Goal: Transaction & Acquisition: Book appointment/travel/reservation

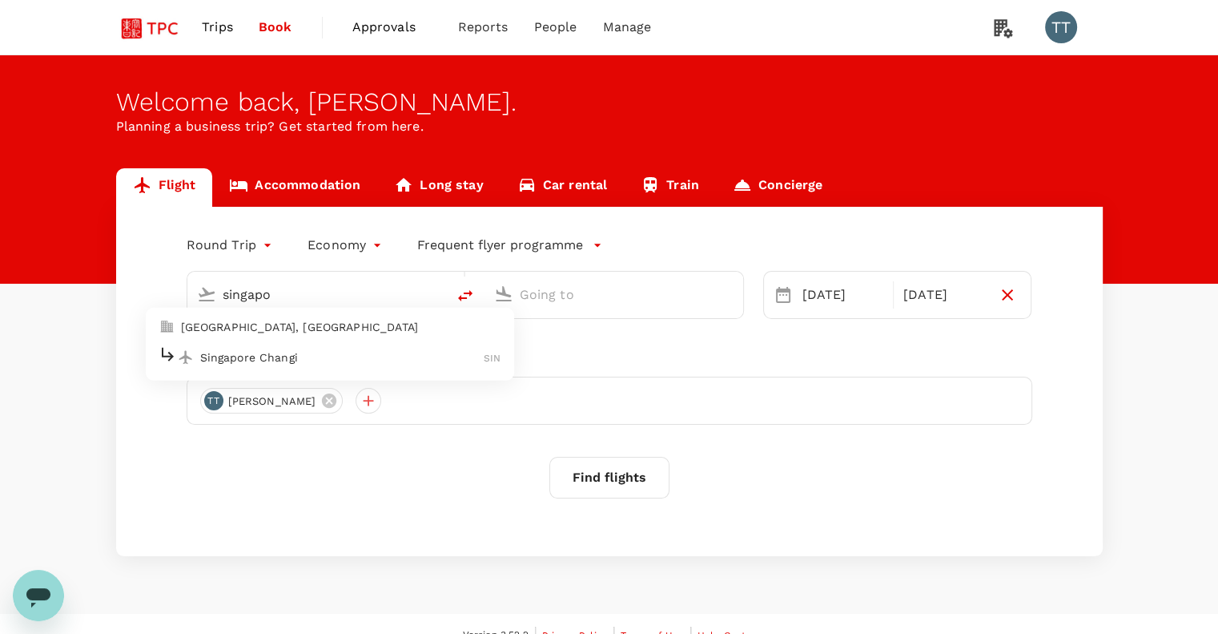
type input "Singapore Changi (SIN)"
type input "Guangzhou Baiyun Intl (CAN)"
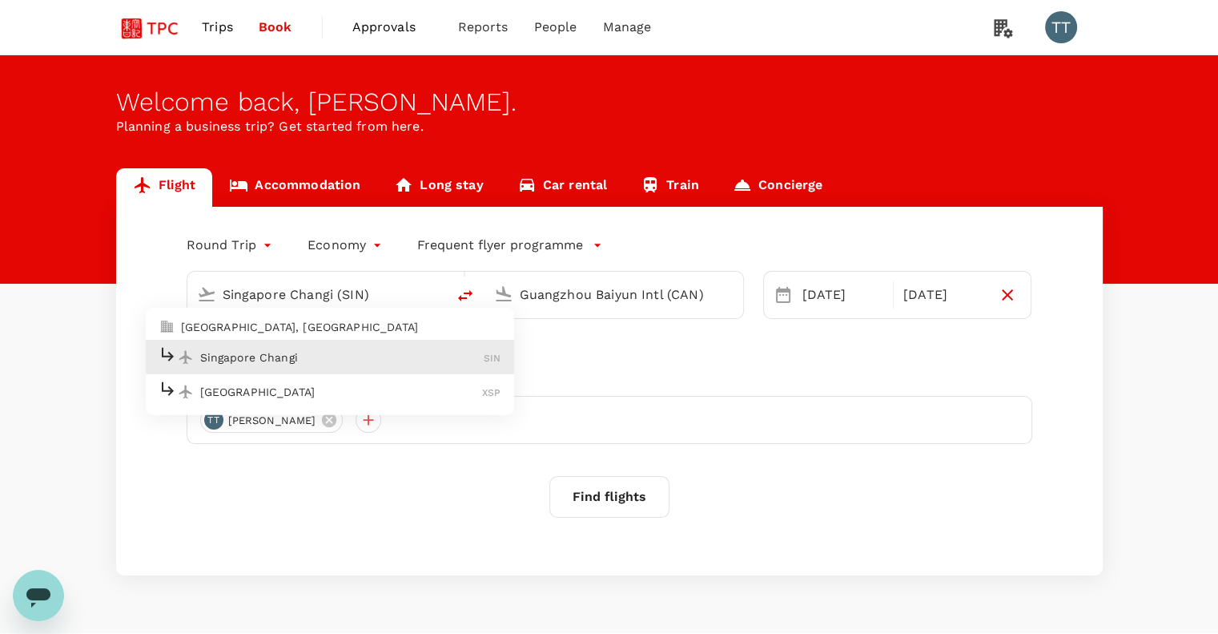
drag, startPoint x: 311, startPoint y: 360, endPoint x: 323, endPoint y: 358, distance: 12.1
click at [312, 360] on p "Singapore Changi" at bounding box center [342, 357] width 284 height 16
type input "Singapore Changi (SIN)"
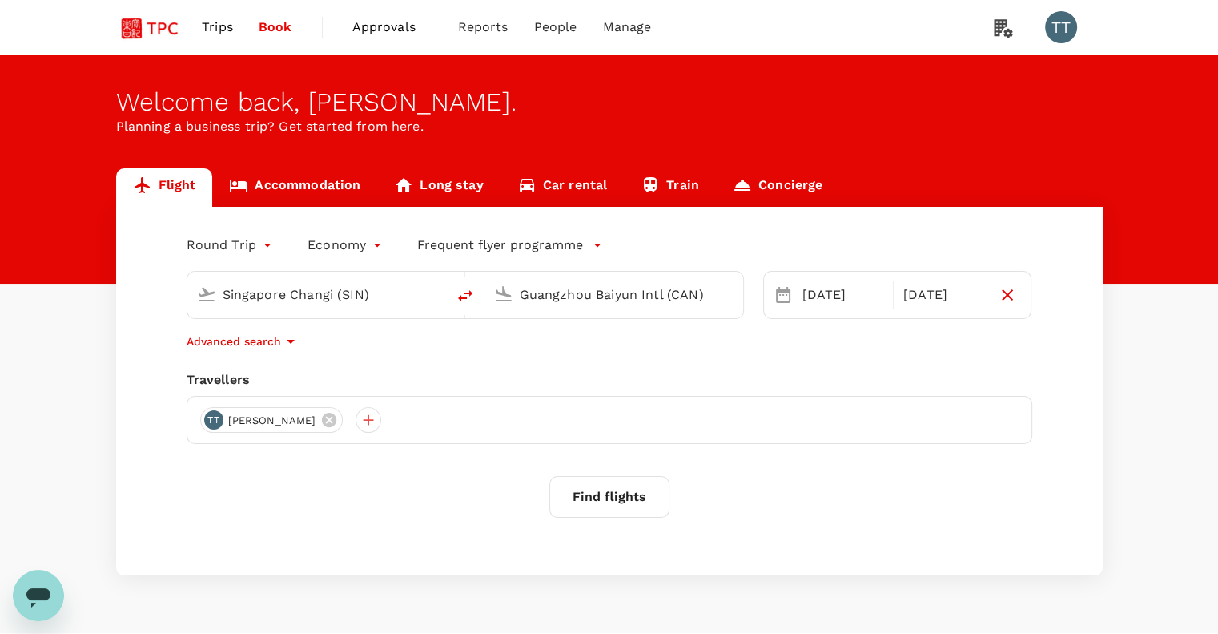
click at [553, 296] on input "Guangzhou Baiyun Intl (CAN)" at bounding box center [615, 294] width 190 height 25
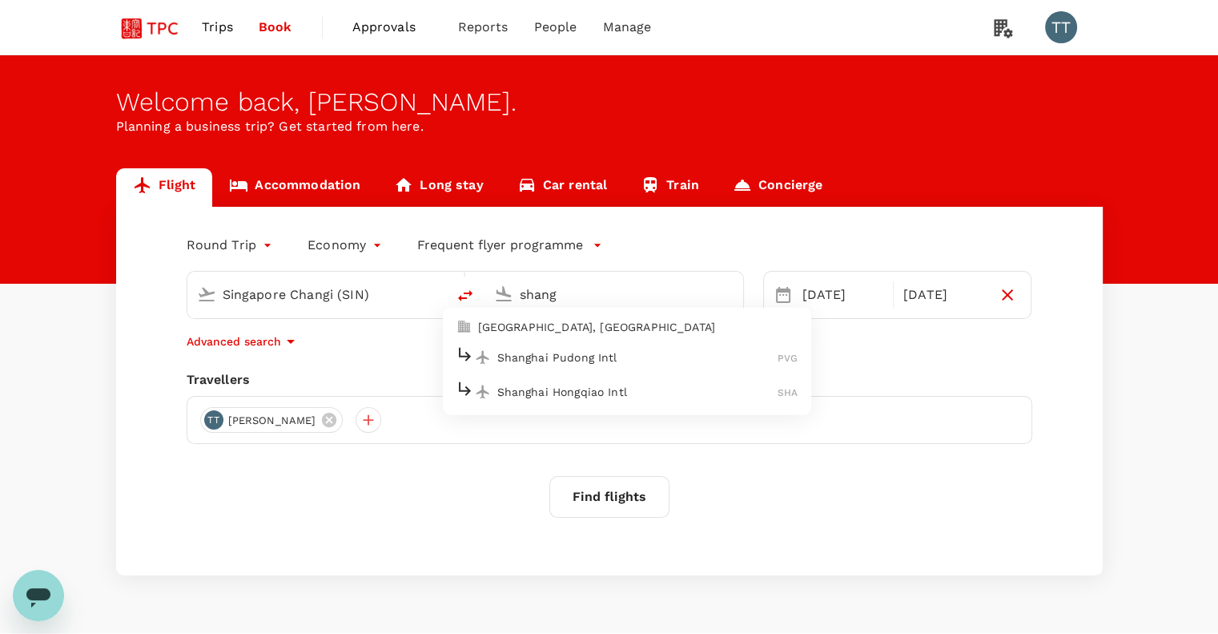
click at [577, 358] on p "Shanghai Pudong Intl" at bounding box center [637, 357] width 281 height 16
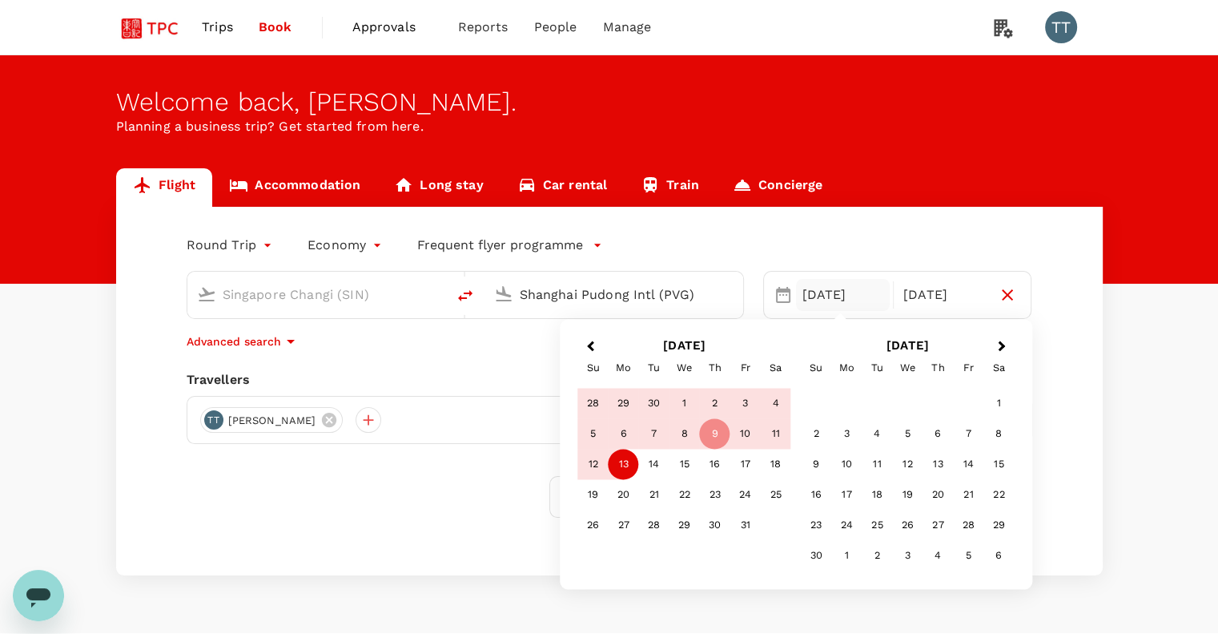
type input "Shanghai Pudong Intl (PVG)"
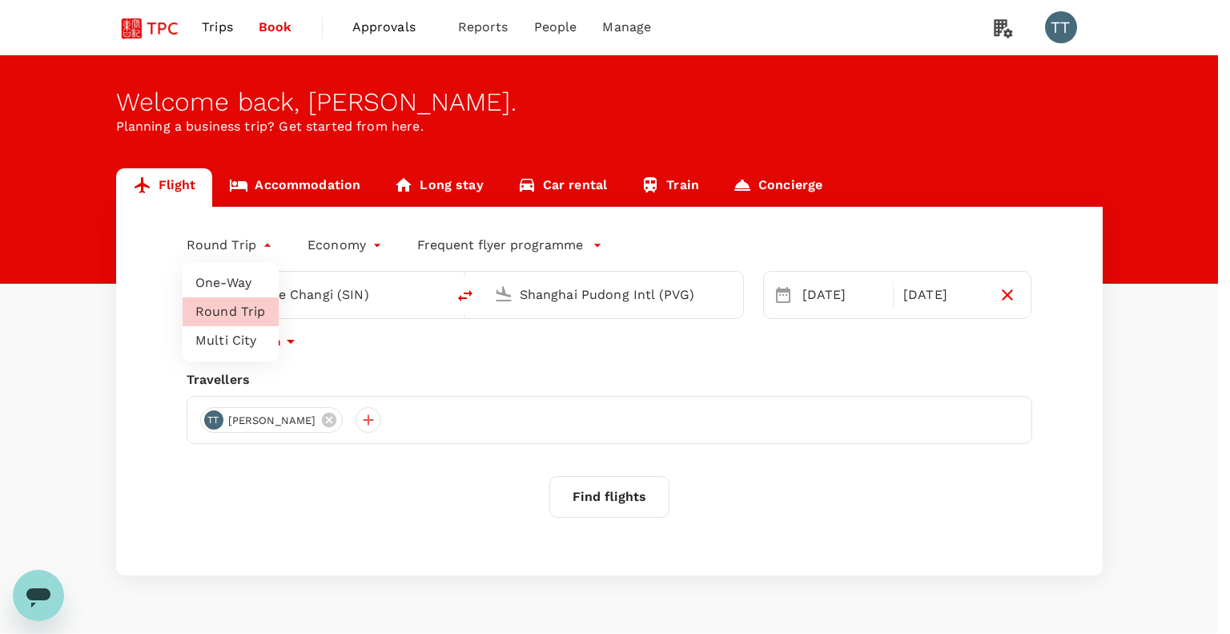
click at [262, 248] on body "Trips Book Approvals 0 Reports People Manage TT Welcome back , [PERSON_NAME] . …" at bounding box center [615, 338] width 1230 height 676
click at [246, 280] on li "One-Way" at bounding box center [231, 282] width 96 height 29
type input "oneway"
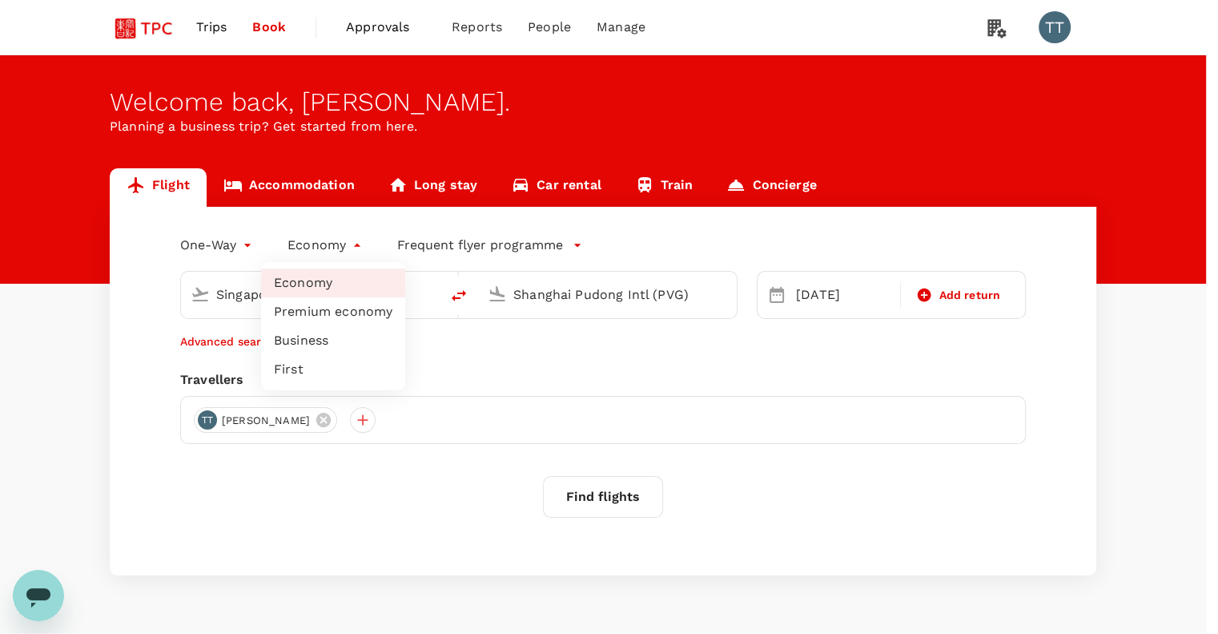
click at [315, 252] on body "Trips Book Approvals 0 Reports People Manage TT Welcome back , [PERSON_NAME] . …" at bounding box center [609, 338] width 1218 height 676
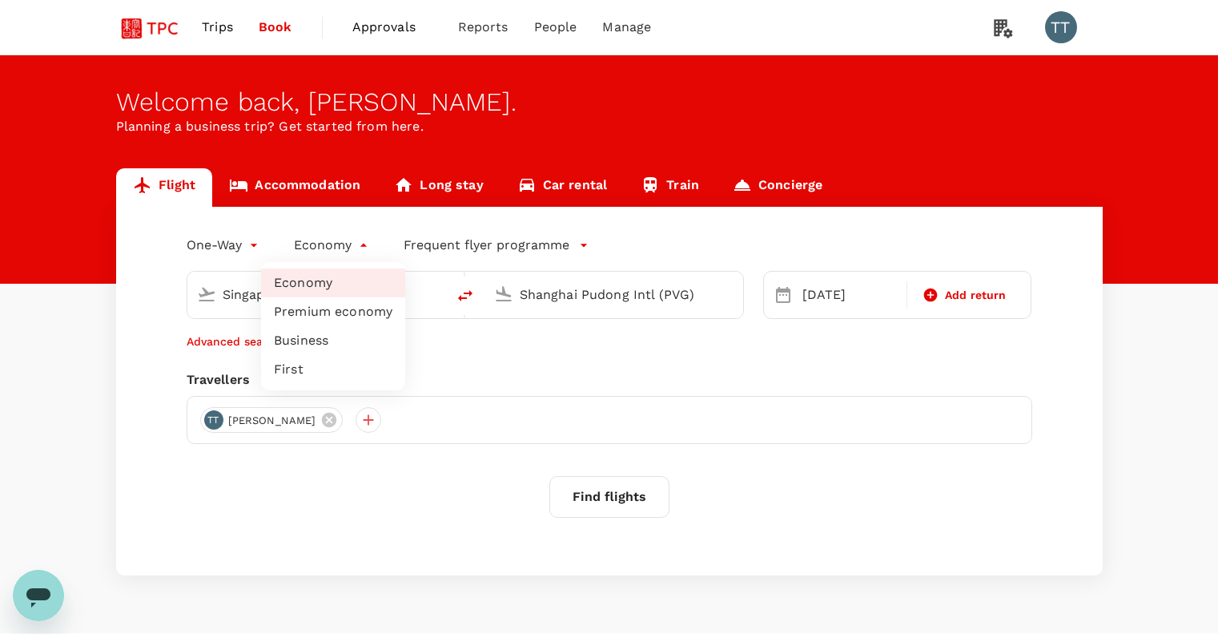
click at [322, 336] on li "Business" at bounding box center [333, 340] width 144 height 29
type input "business"
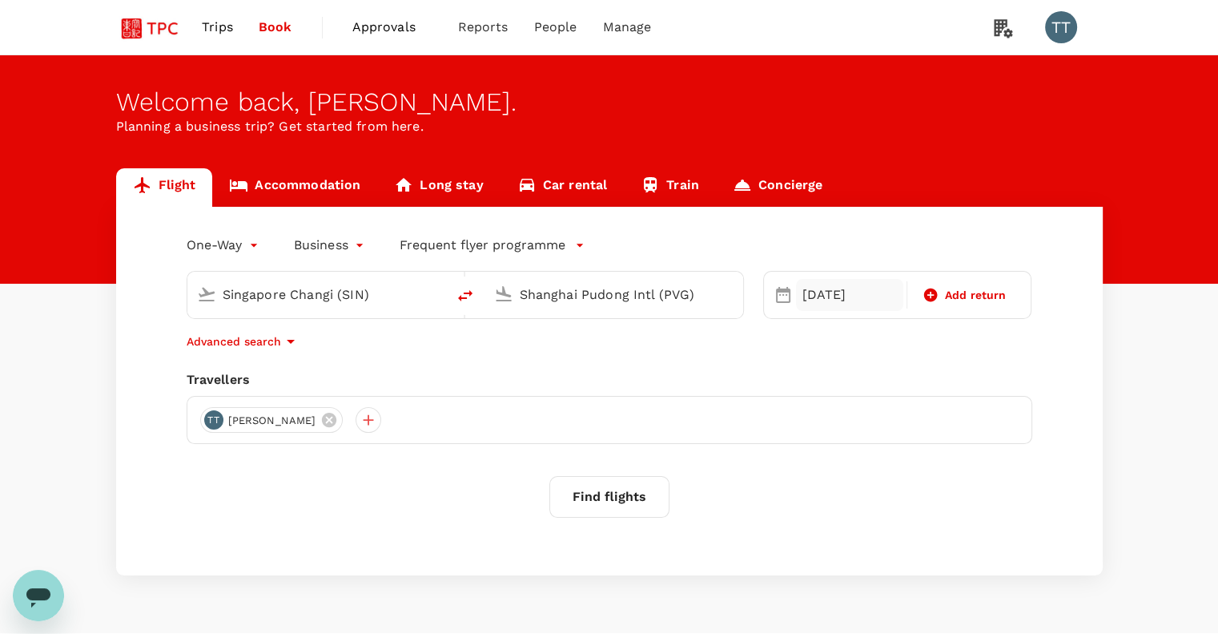
click at [818, 288] on div "[DATE]" at bounding box center [849, 295] width 107 height 32
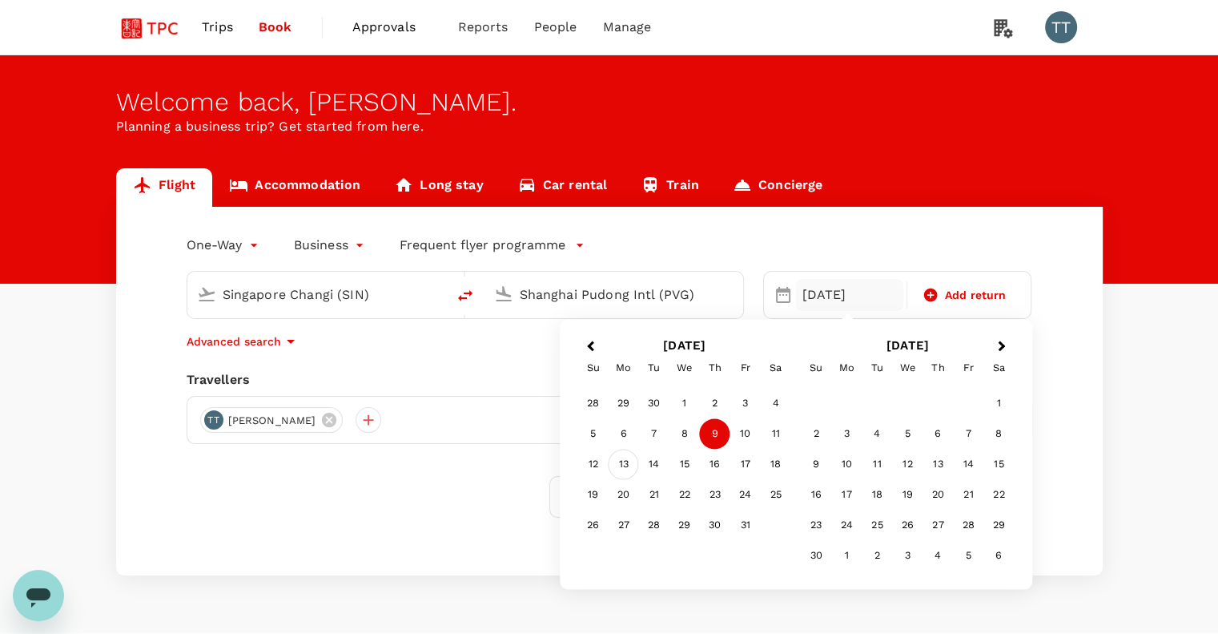
click at [633, 466] on div "13" at bounding box center [624, 464] width 30 height 30
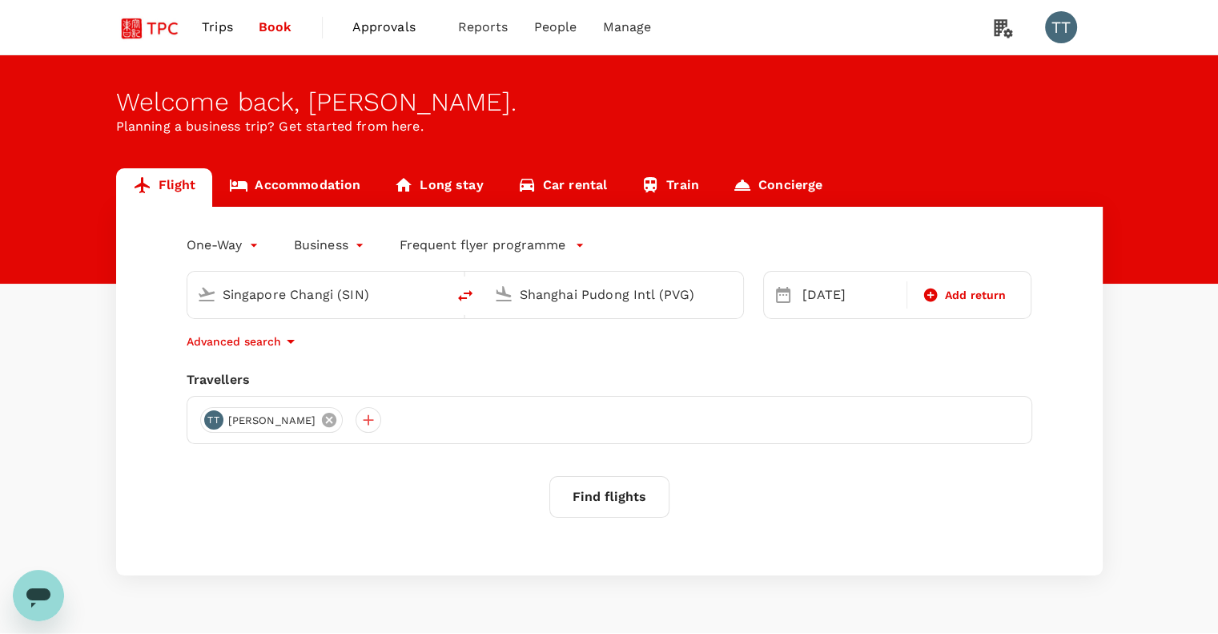
click at [320, 422] on icon at bounding box center [329, 420] width 18 height 18
click at [295, 419] on div at bounding box center [610, 420] width 846 height 48
click at [214, 422] on div at bounding box center [213, 420] width 26 height 26
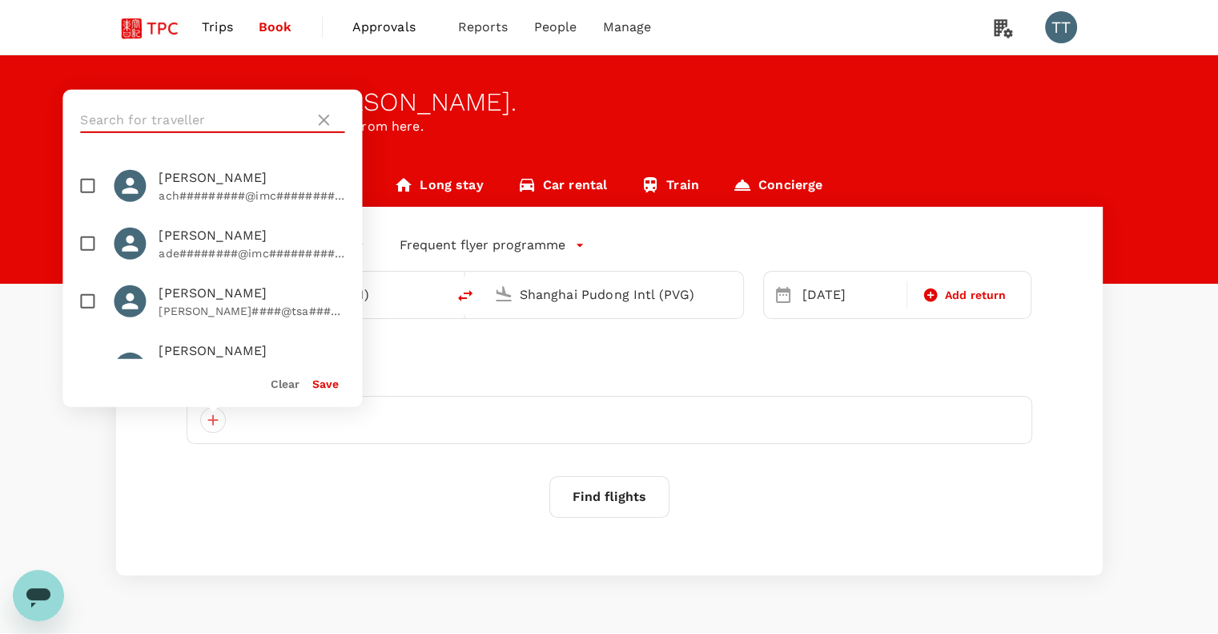
click at [263, 107] on input "text" at bounding box center [194, 120] width 228 height 26
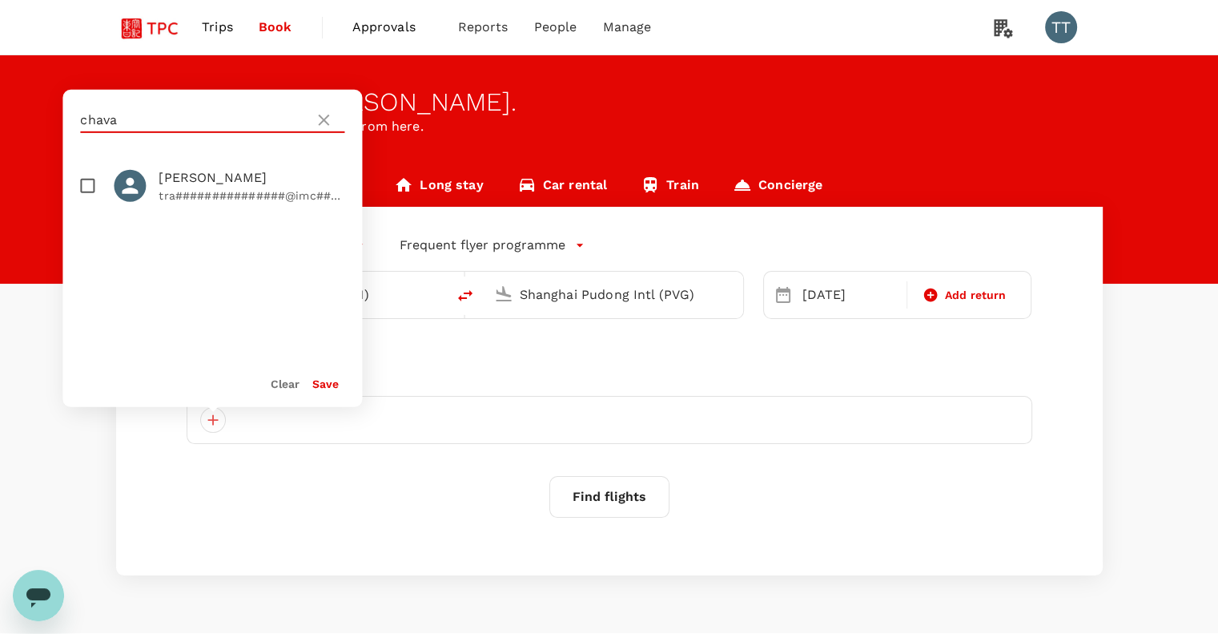
type input "chava"
click at [259, 179] on span "[PERSON_NAME]" at bounding box center [252, 177] width 186 height 19
checkbox input "true"
click at [320, 385] on button "Save" at bounding box center [325, 383] width 26 height 13
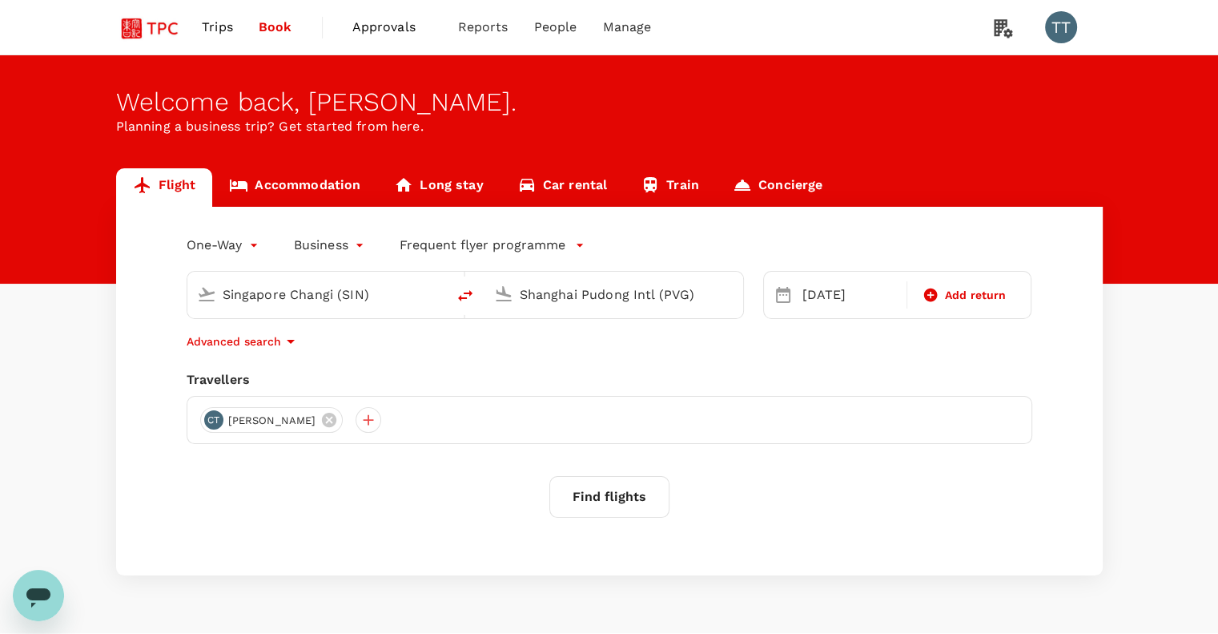
click at [630, 497] on button "Find flights" at bounding box center [610, 497] width 120 height 42
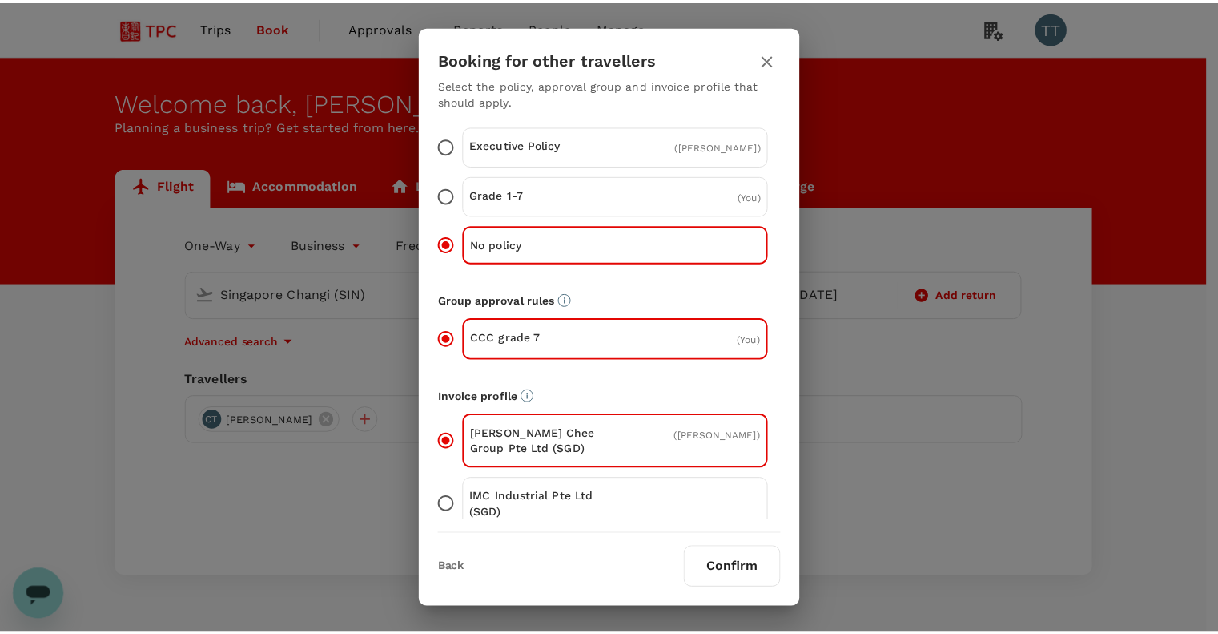
scroll to position [42, 0]
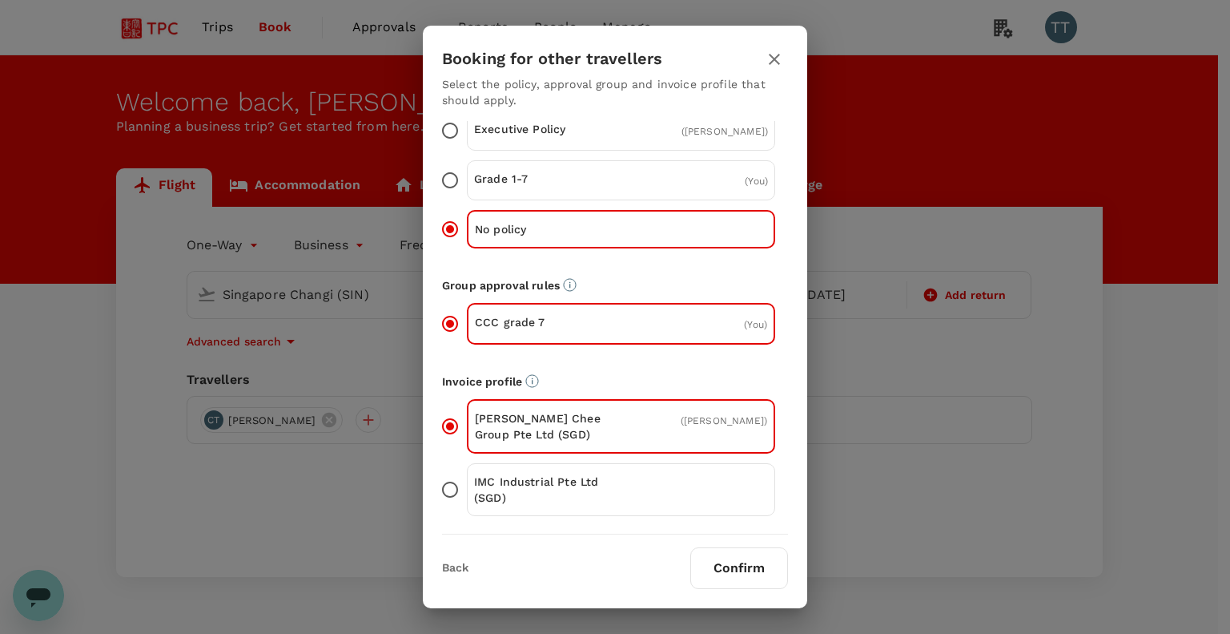
click at [748, 578] on button "Confirm" at bounding box center [740, 568] width 98 height 42
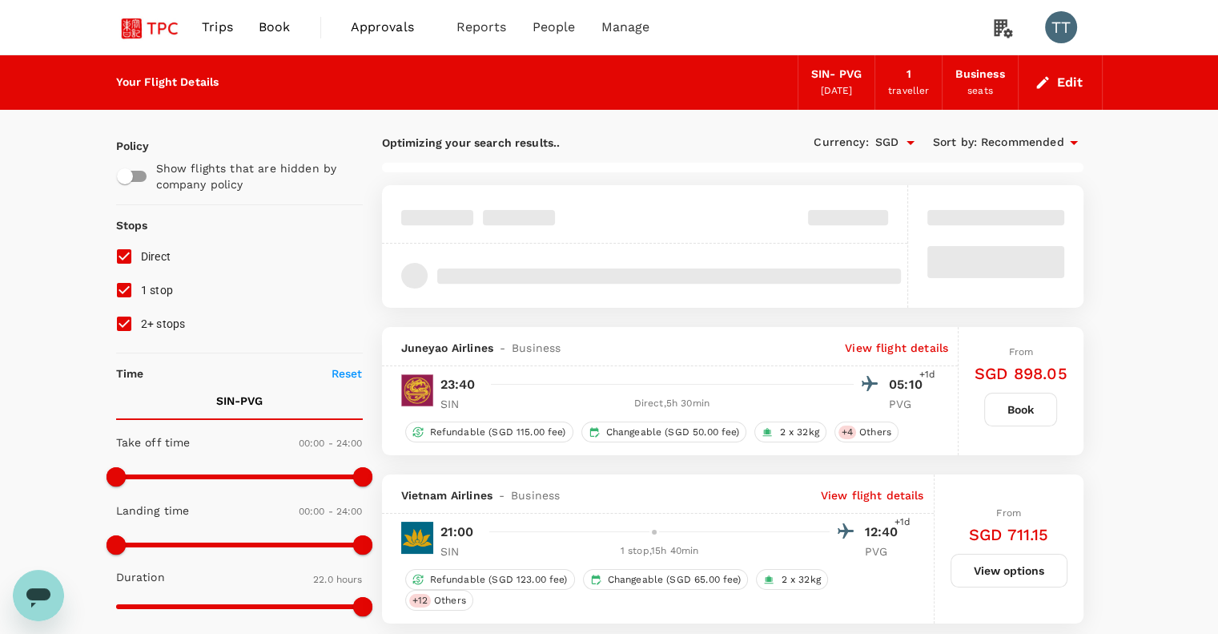
click at [131, 316] on input "2+ stops" at bounding box center [124, 324] width 34 height 34
checkbox input "false"
click at [125, 290] on input "1 stop" at bounding box center [124, 290] width 34 height 34
checkbox input "false"
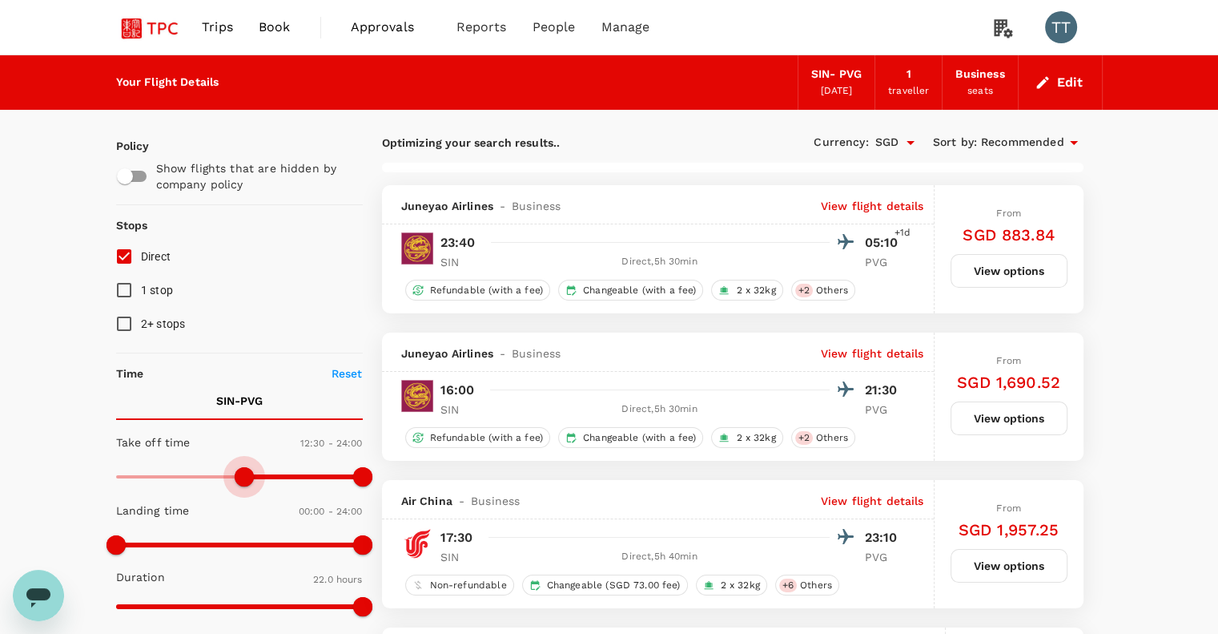
type input "720"
drag, startPoint x: 114, startPoint y: 478, endPoint x: 238, endPoint y: 483, distance: 124.3
click at [238, 483] on span at bounding box center [239, 476] width 19 height 19
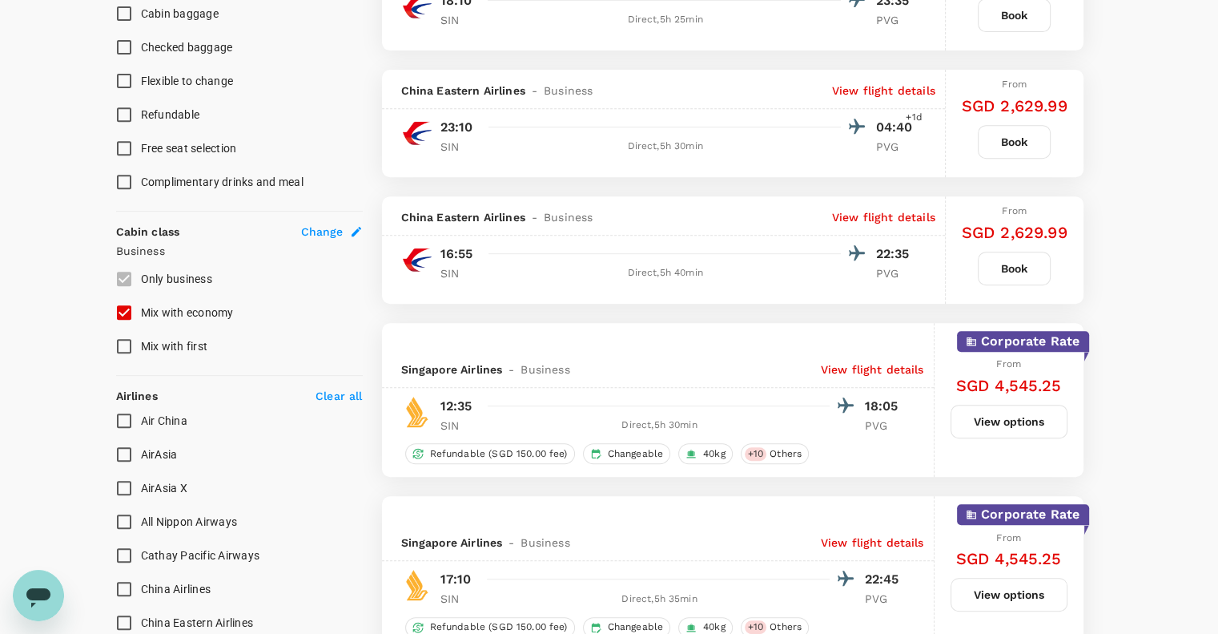
scroll to position [641, 0]
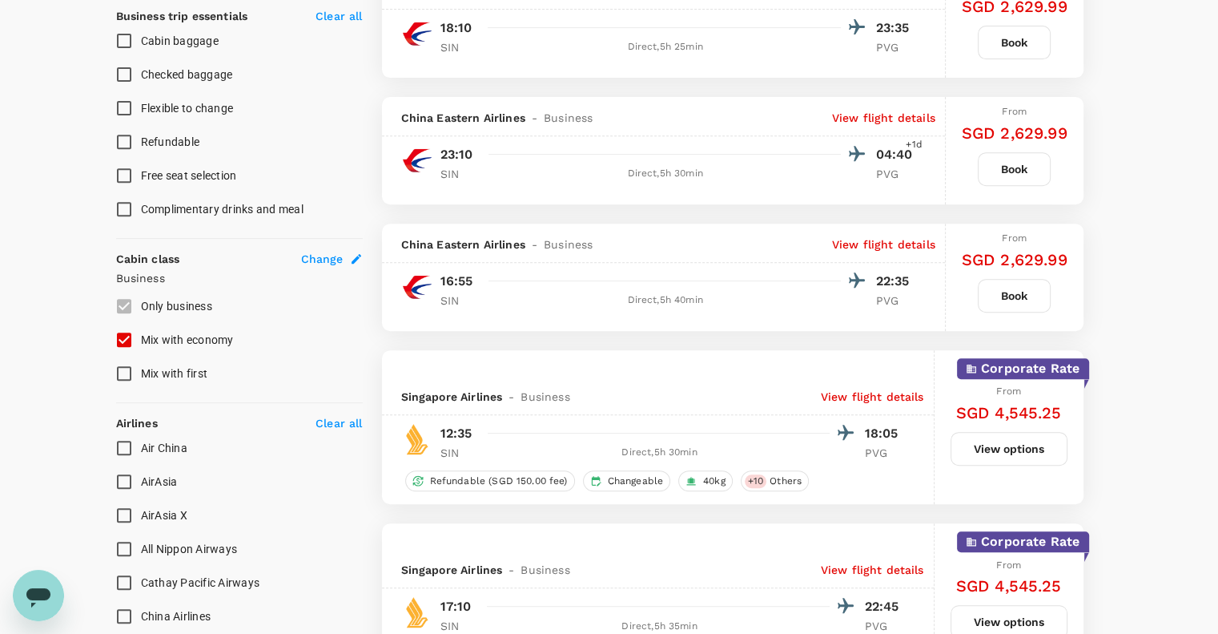
click at [125, 336] on input "Mix with economy" at bounding box center [124, 340] width 34 height 34
checkbox input "false"
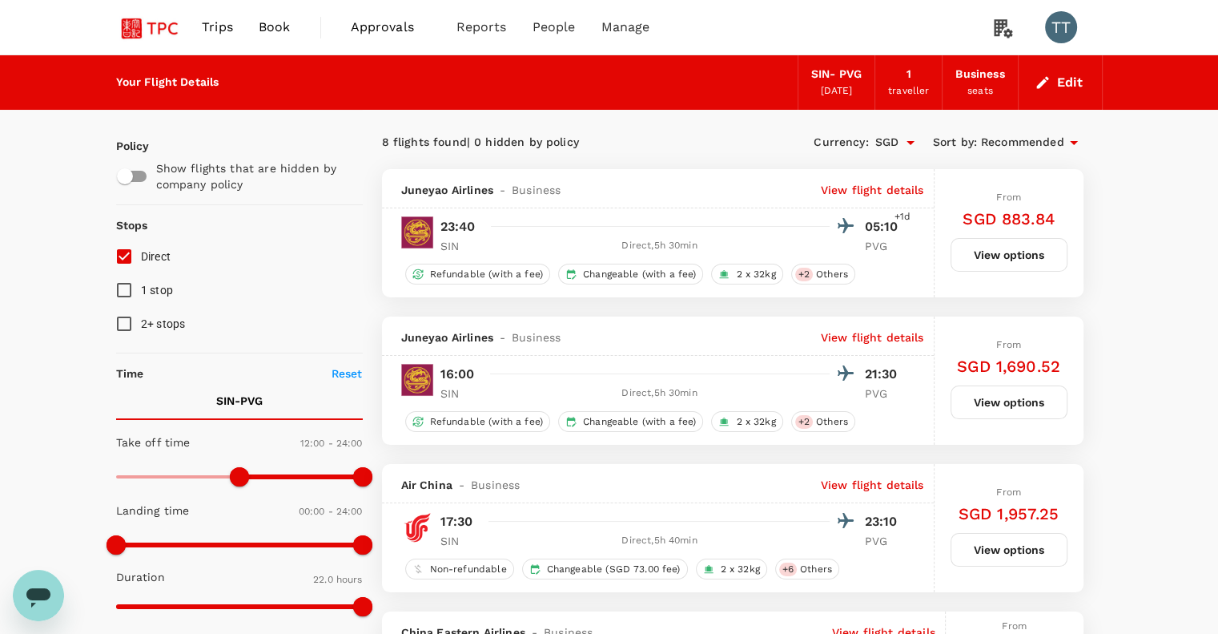
scroll to position [0, 0]
click at [844, 86] on div "[DATE]" at bounding box center [836, 91] width 32 height 16
click at [1072, 86] on button "Edit" at bounding box center [1061, 83] width 58 height 26
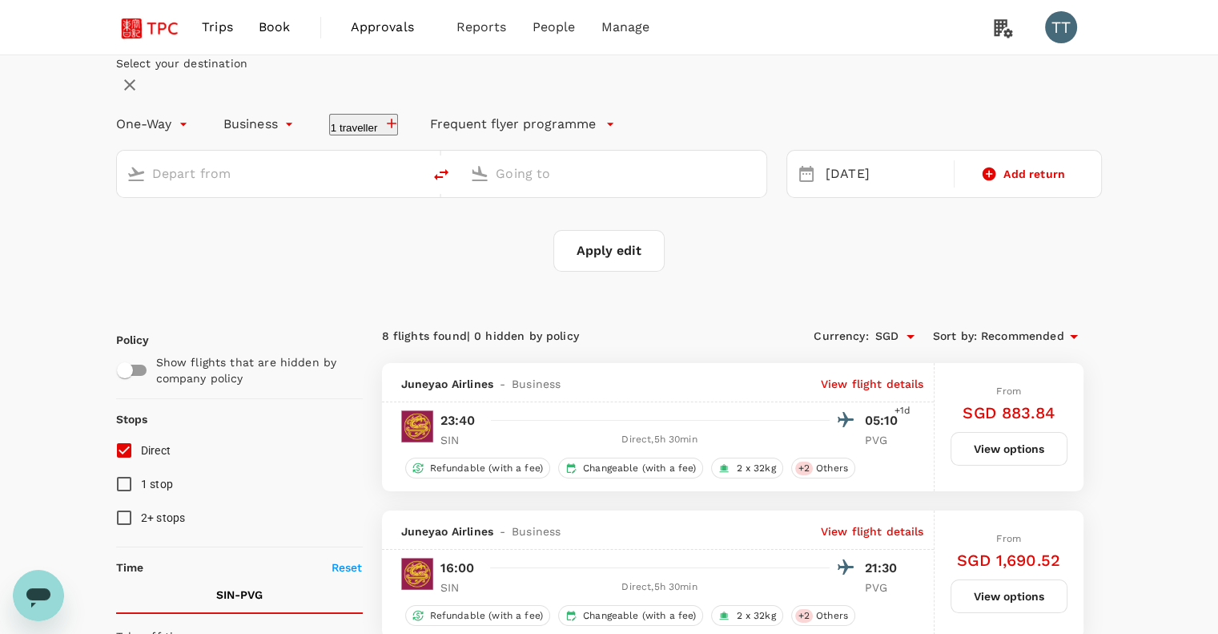
type input "Singapore Changi (SIN)"
type input "Shanghai Pudong Intl (PVG)"
click at [843, 190] on div "[DATE]" at bounding box center [885, 174] width 131 height 31
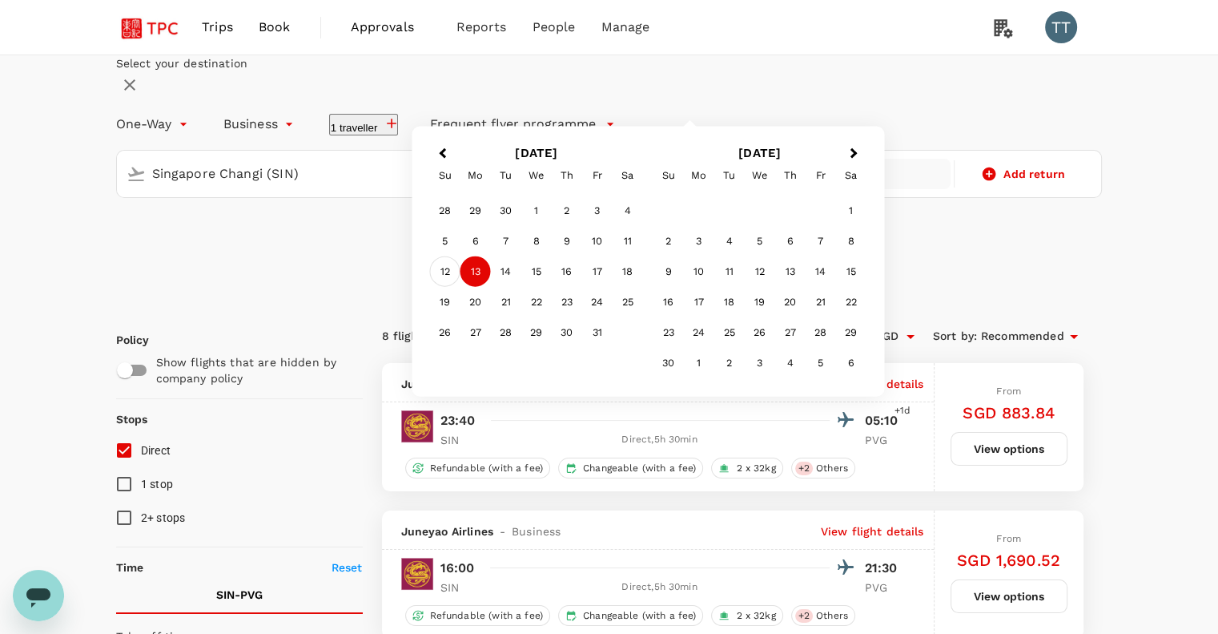
click at [461, 287] on div "12" at bounding box center [445, 271] width 30 height 30
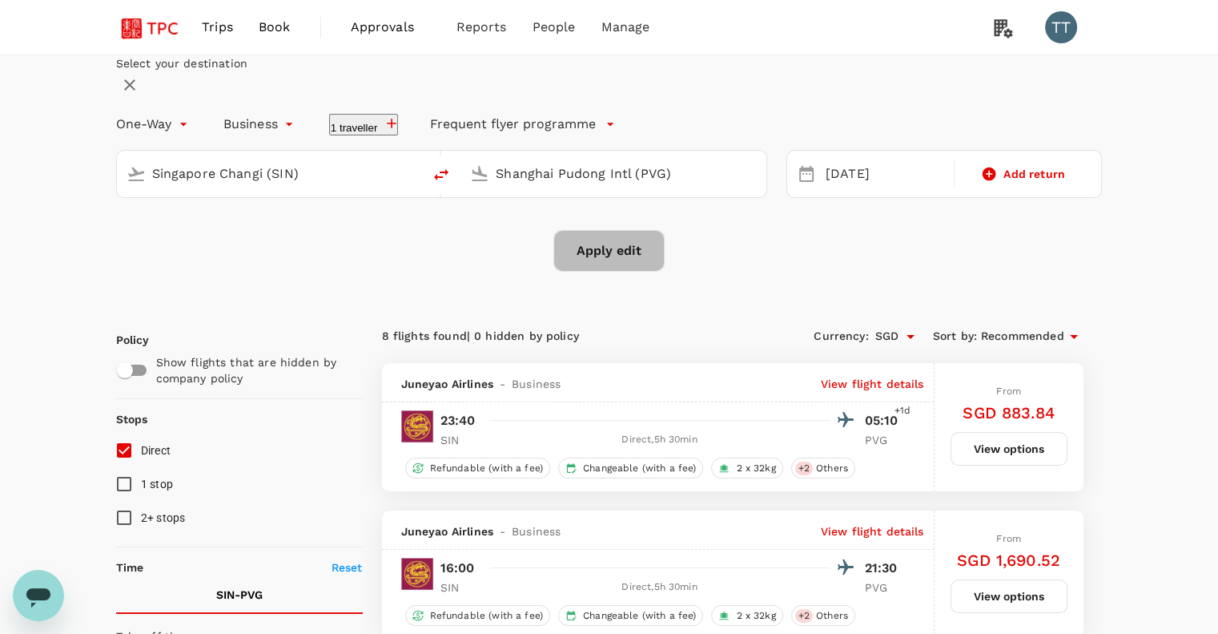
click at [617, 272] on button "Apply edit" at bounding box center [609, 251] width 111 height 42
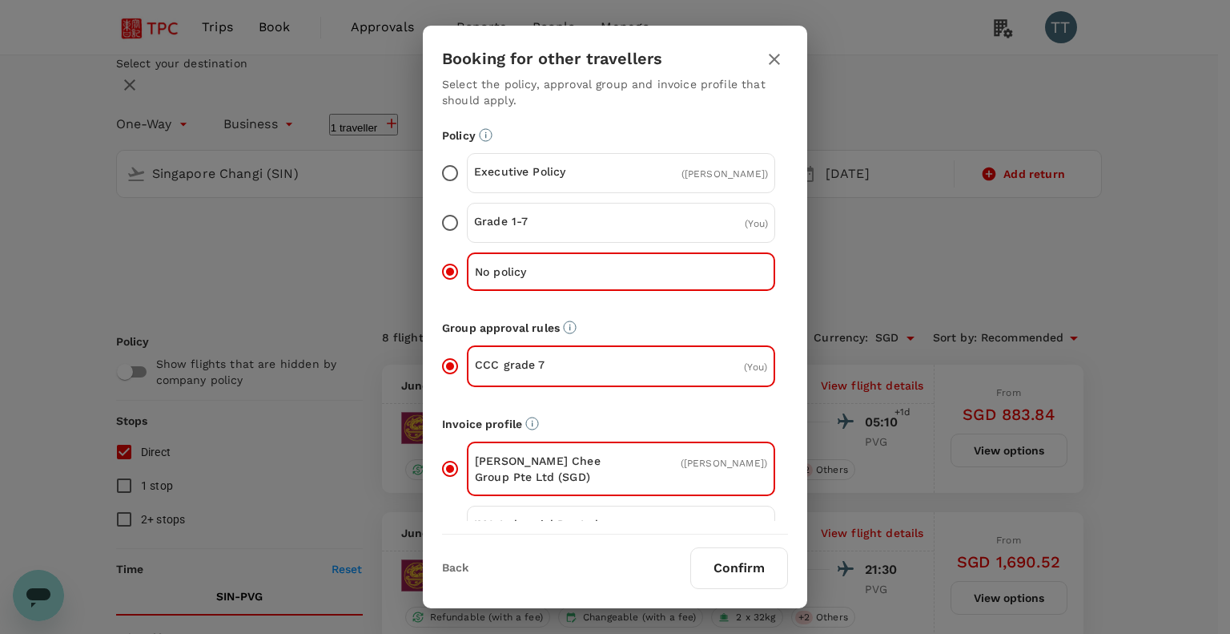
click at [748, 566] on button "Confirm" at bounding box center [740, 568] width 98 height 42
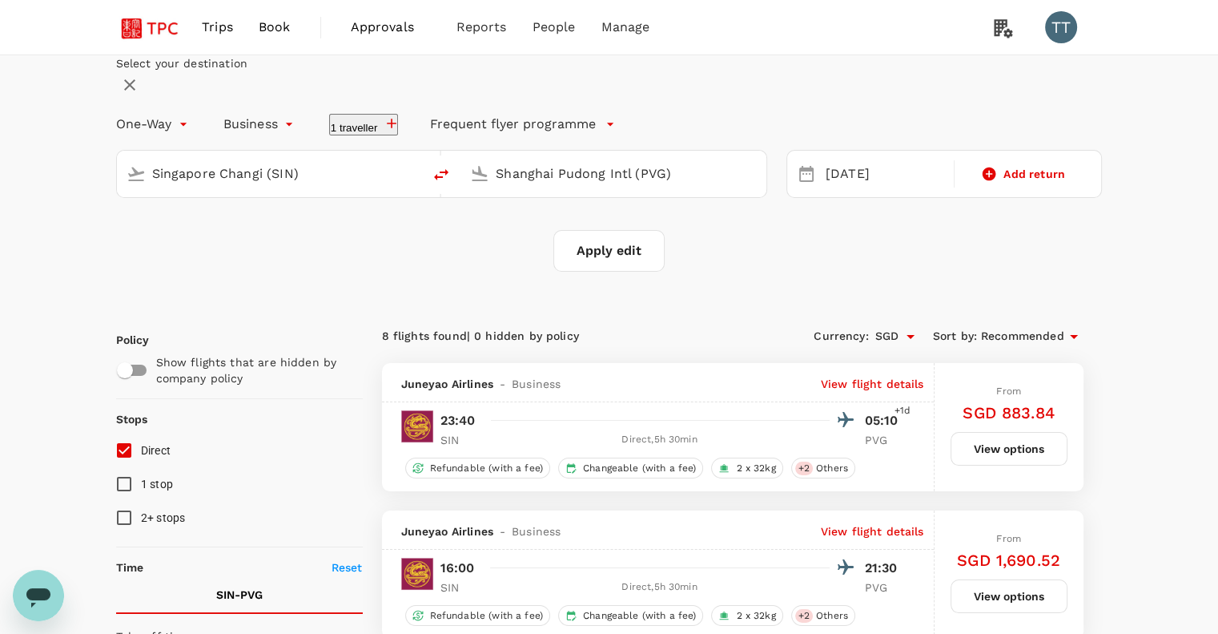
checkbox input "false"
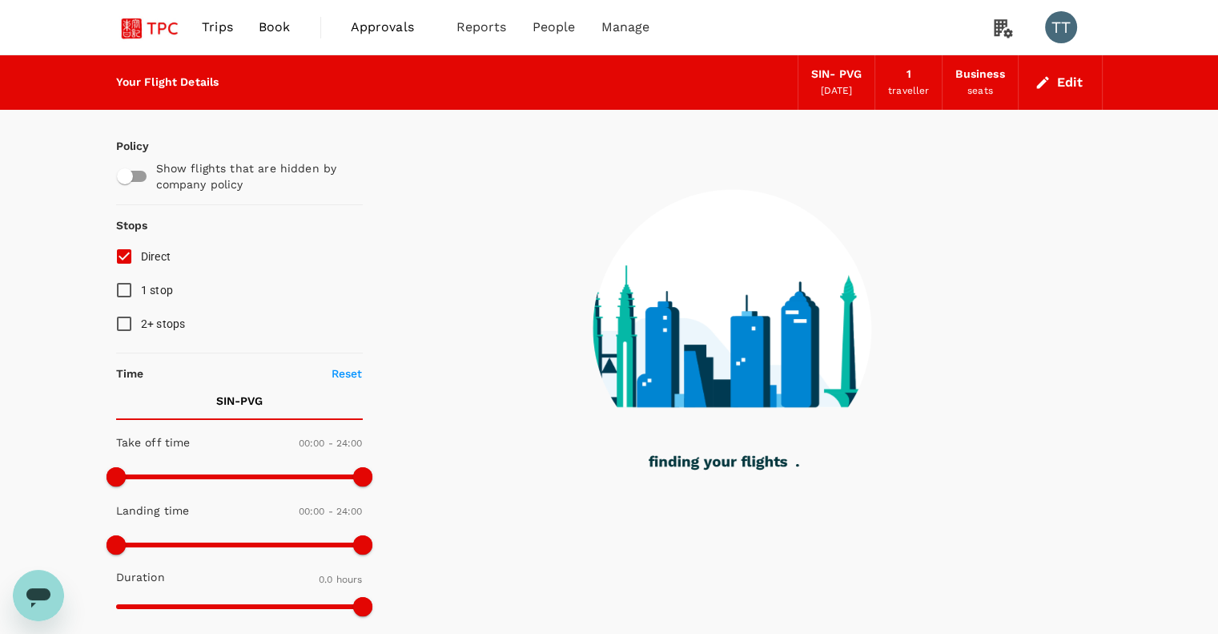
type input "1440"
checkbox input "true"
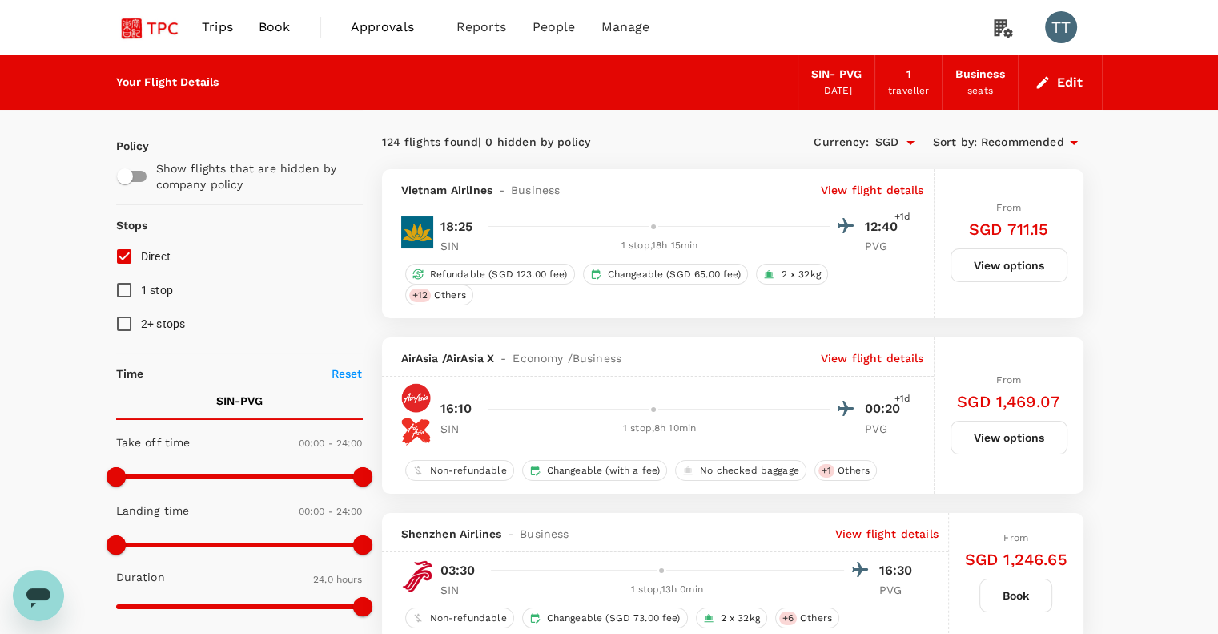
click at [123, 254] on input "Direct" at bounding box center [124, 257] width 34 height 34
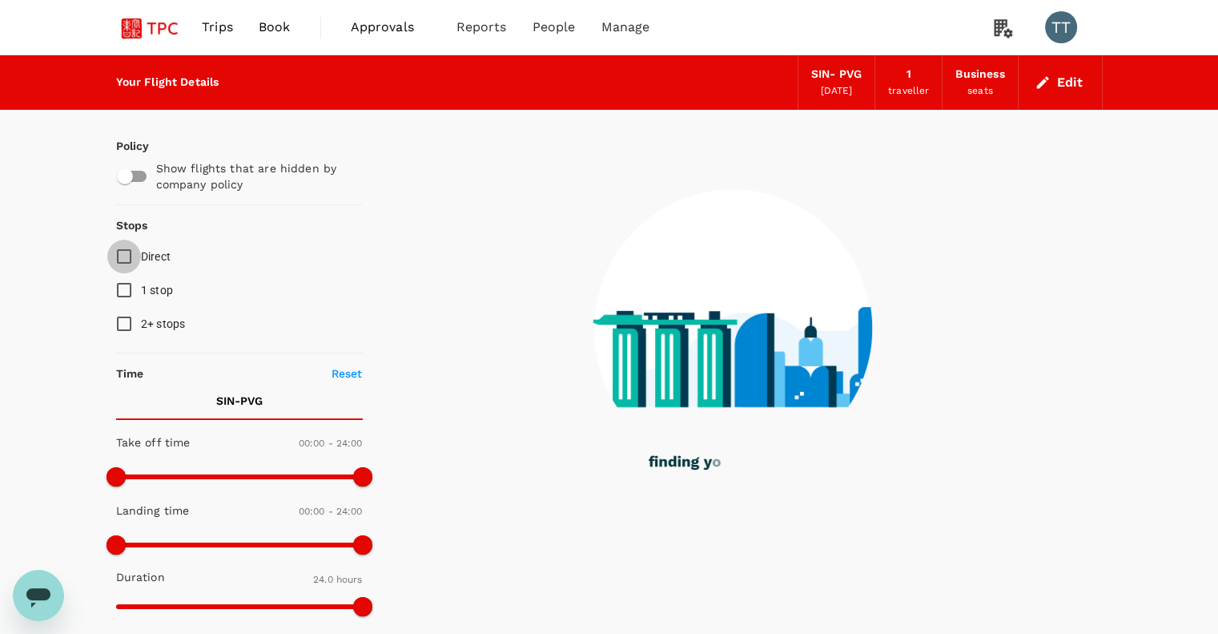
click at [131, 265] on input "Direct" at bounding box center [124, 257] width 34 height 34
checkbox input "true"
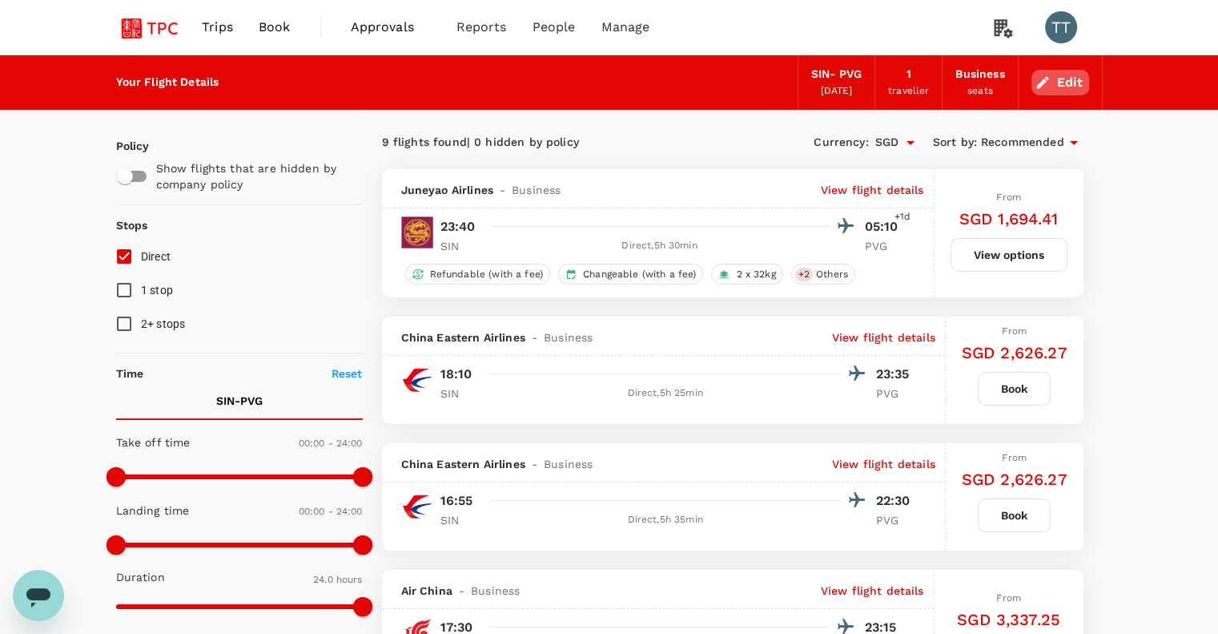
click at [1078, 86] on button "Edit" at bounding box center [1061, 83] width 58 height 26
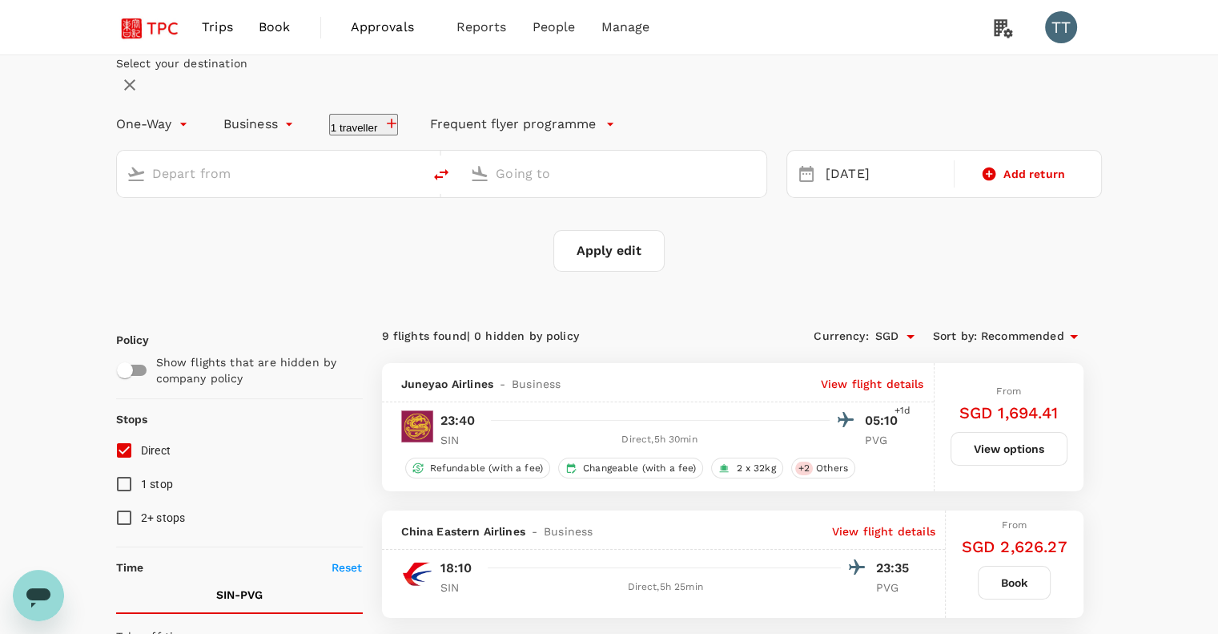
type input "Singapore Changi (SIN)"
type input "Shanghai Pudong Intl (PVG)"
click at [897, 190] on div "[DATE]" at bounding box center [885, 174] width 131 height 31
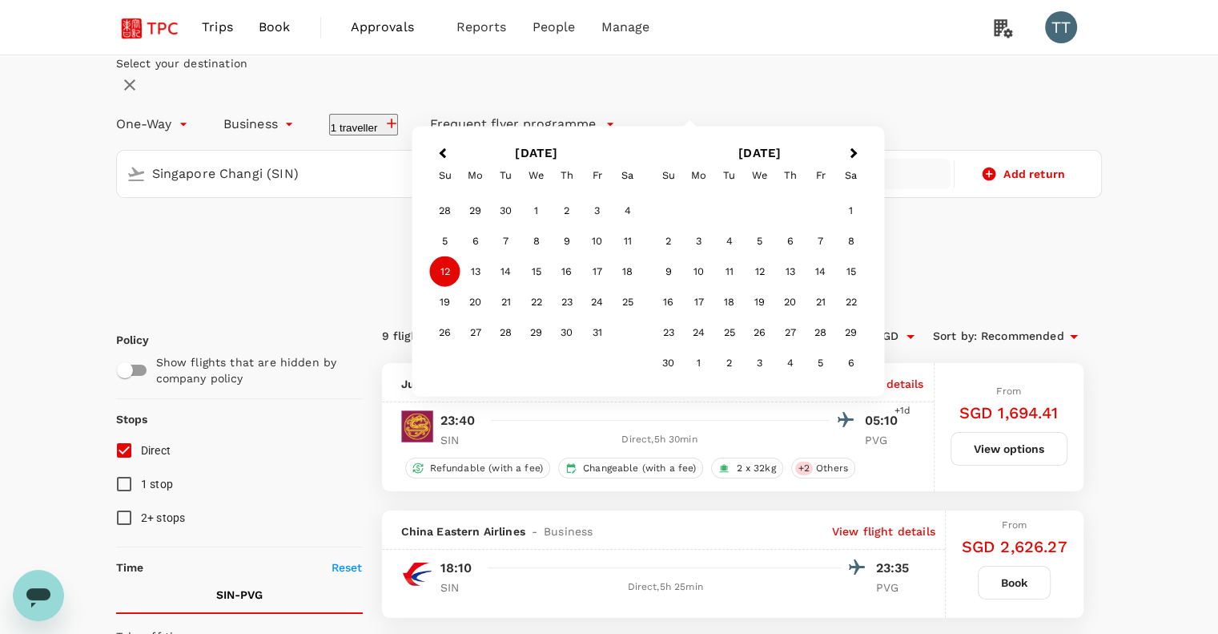
click at [491, 287] on div "13" at bounding box center [476, 271] width 30 height 30
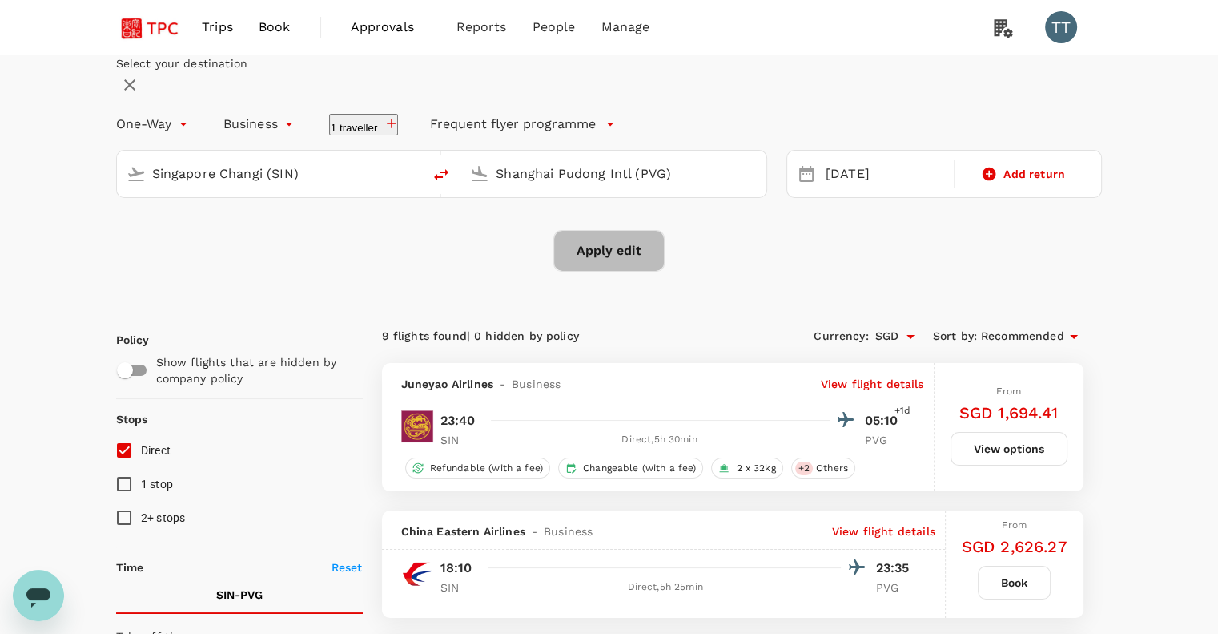
click at [609, 272] on button "Apply edit" at bounding box center [609, 251] width 111 height 42
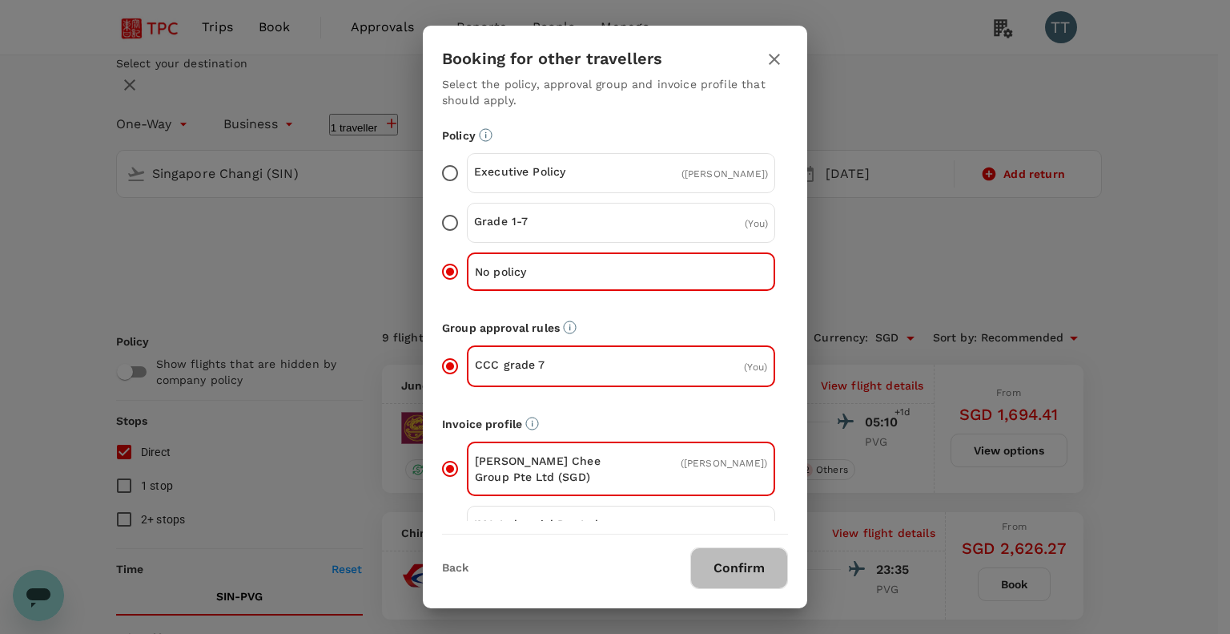
click at [726, 566] on button "Confirm" at bounding box center [740, 568] width 98 height 42
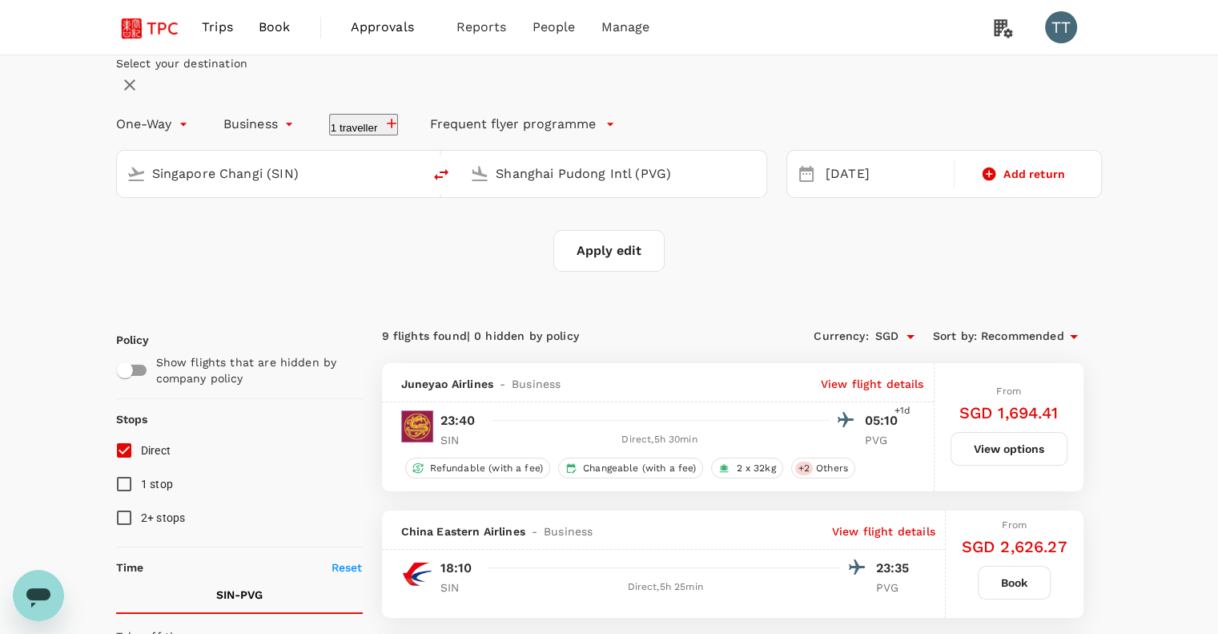
checkbox input "false"
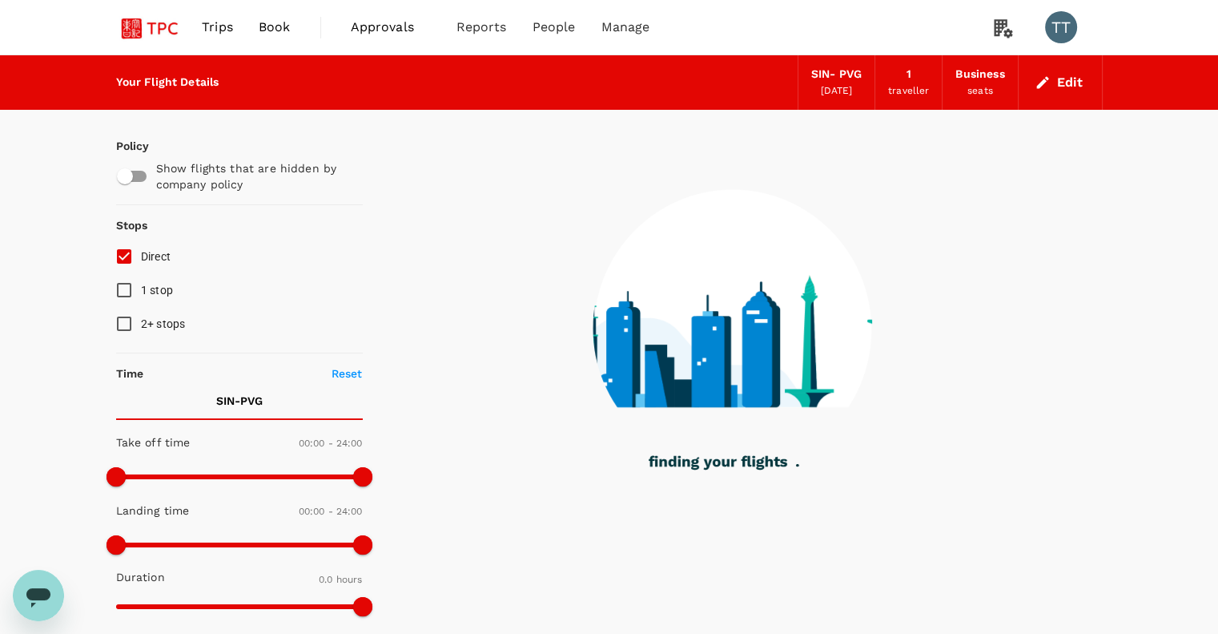
type input "1320"
checkbox input "true"
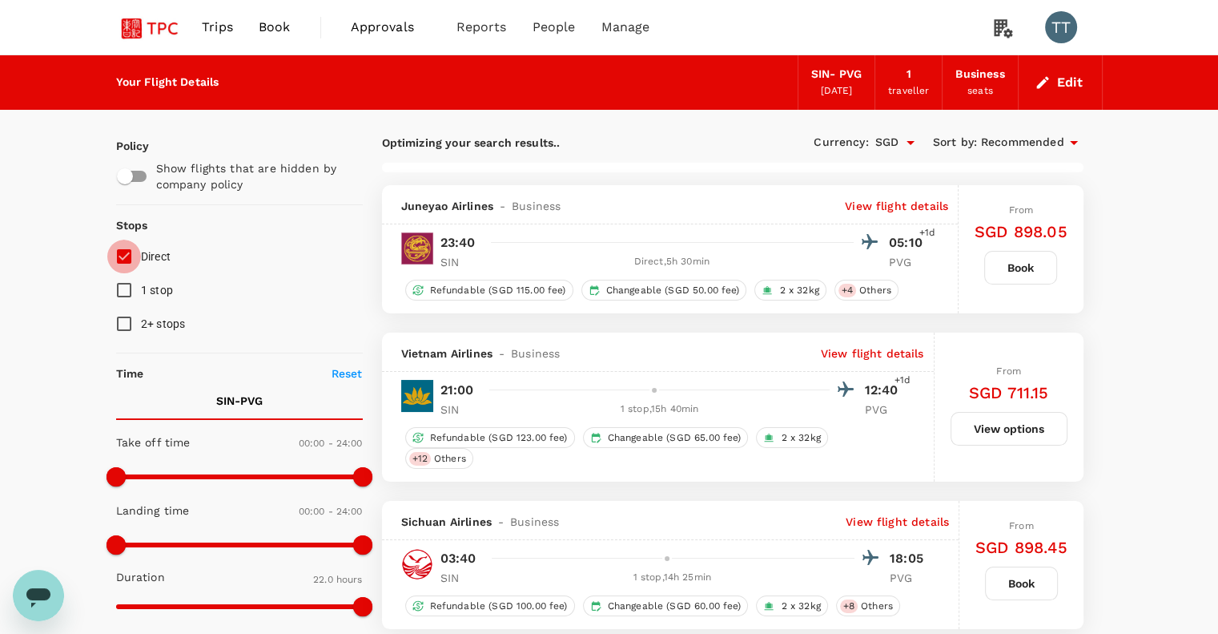
click at [125, 257] on input "Direct" at bounding box center [124, 257] width 34 height 34
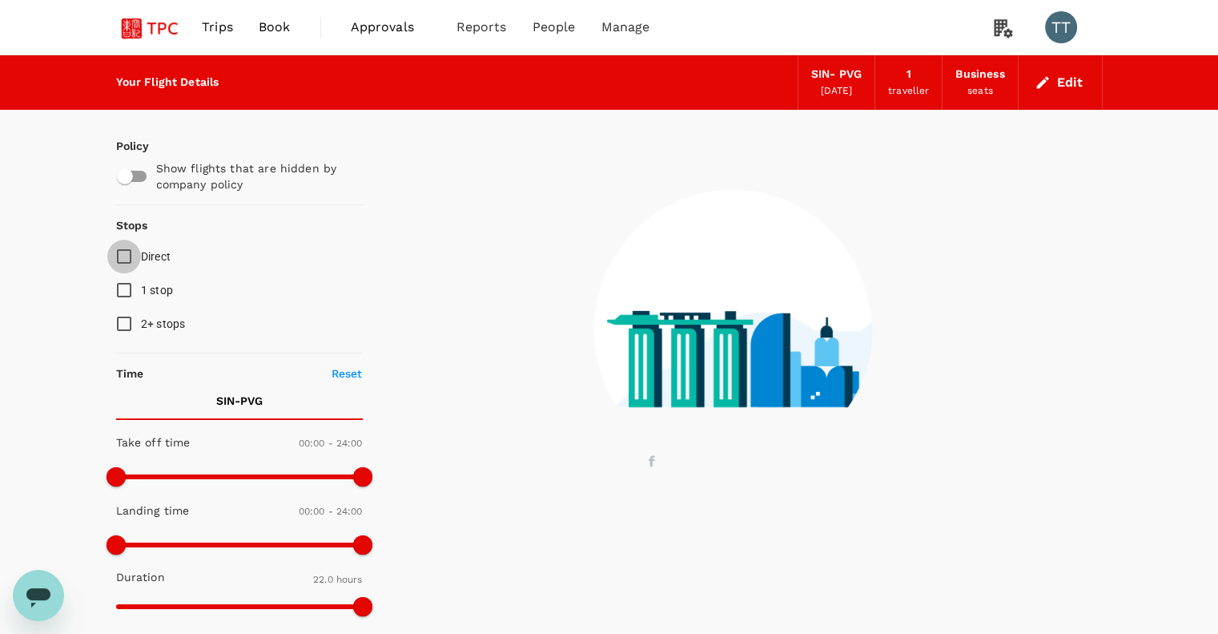
click at [127, 257] on input "Direct" at bounding box center [124, 257] width 34 height 34
checkbox input "true"
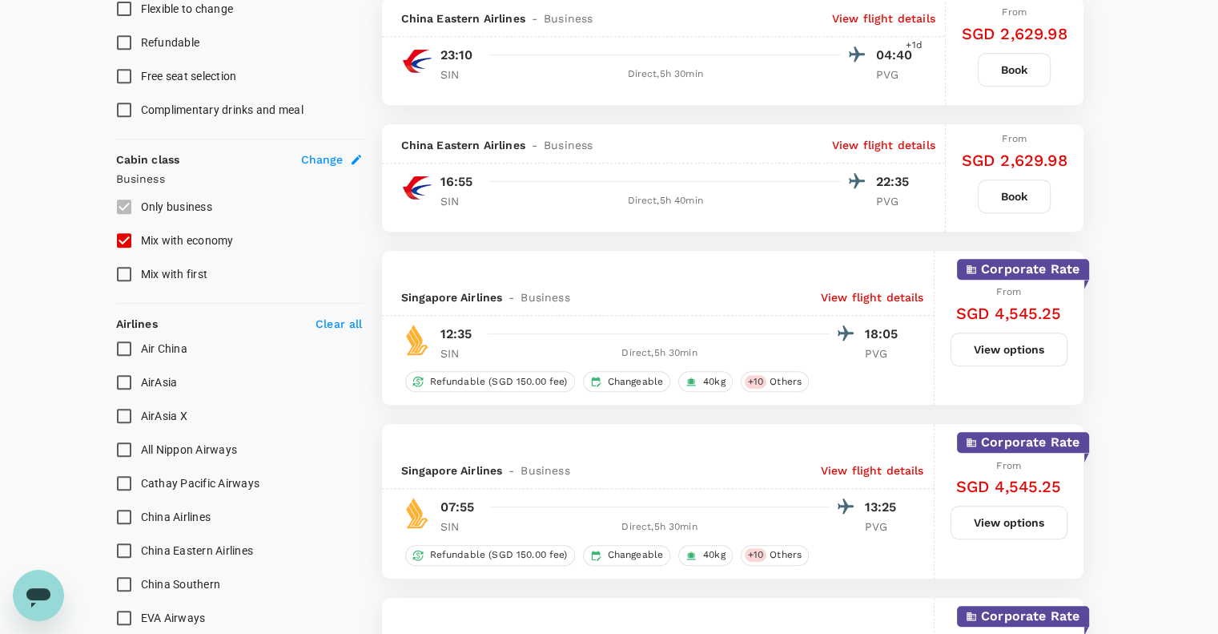
scroll to position [649, 0]
